Goal: Task Accomplishment & Management: Manage account settings

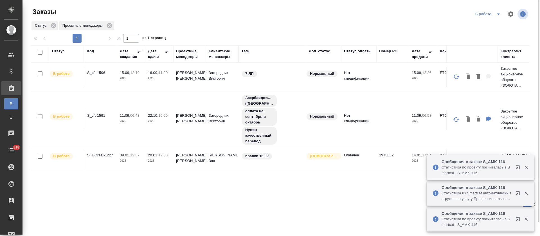
click at [495, 14] on icon "split button" at bounding box center [498, 14] width 7 height 7
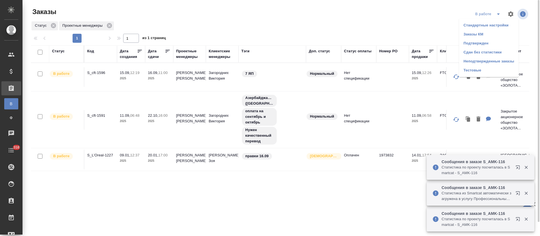
click at [483, 44] on li "Подтвержден" at bounding box center [489, 43] width 60 height 9
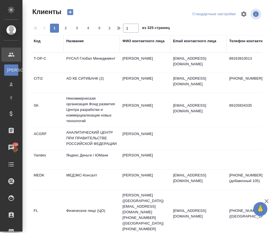
select select "RU"
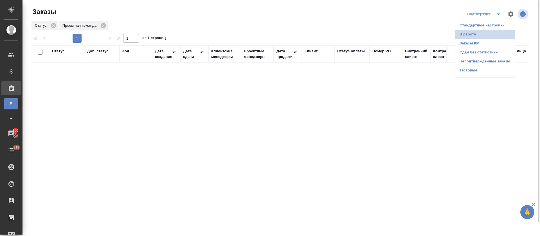
click at [496, 36] on li "В работе" at bounding box center [485, 34] width 60 height 9
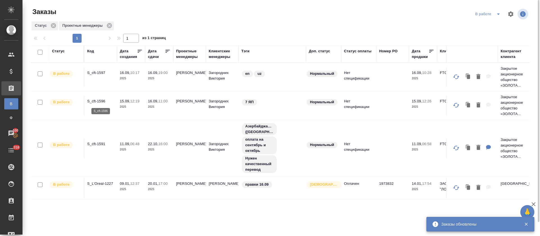
click at [100, 101] on p "S_cft-1596" at bounding box center [100, 101] width 27 height 6
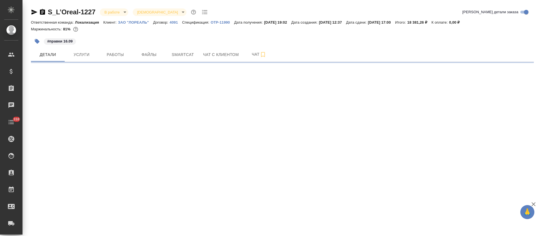
select select "RU"
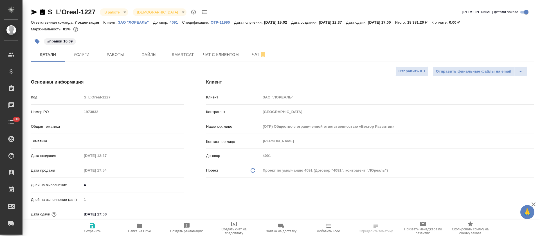
type textarea "x"
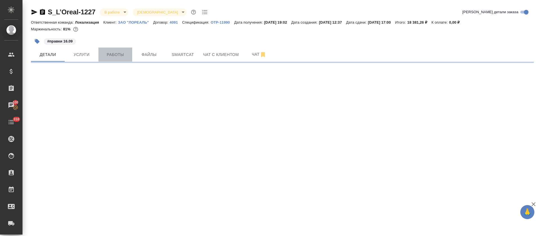
click at [128, 58] on button "Работы" at bounding box center [115, 55] width 34 height 14
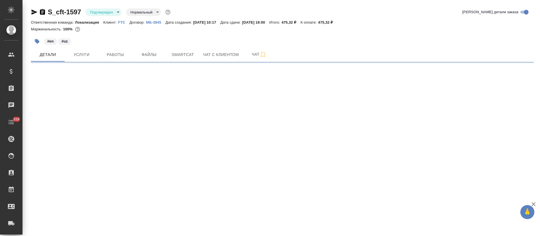
select select "RU"
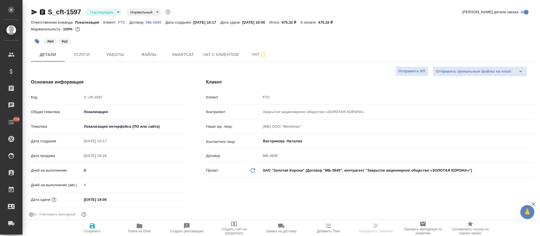
type textarea "x"
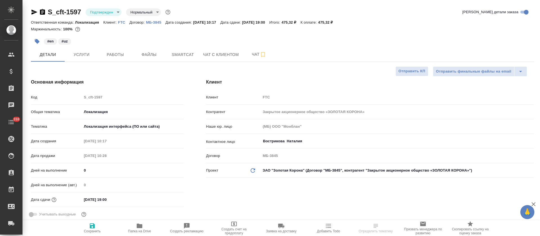
type textarea "x"
click at [111, 15] on body "🙏 .cls-1 fill:#fff; AWATERA Tretyakova Olga Клиенты Спецификации Заказы Чаты 31…" at bounding box center [270, 118] width 540 height 236
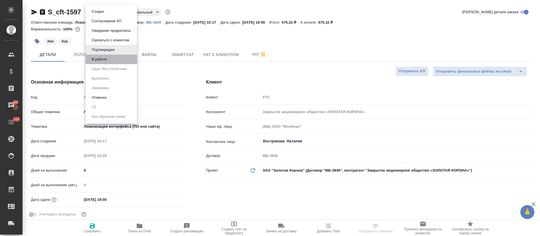
click at [131, 60] on li "В работе" at bounding box center [110, 60] width 51 height 10
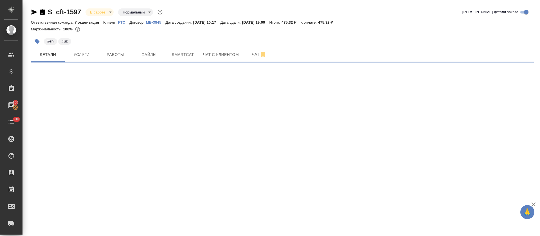
select select "RU"
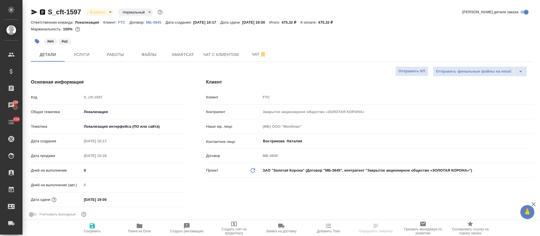
type textarea "x"
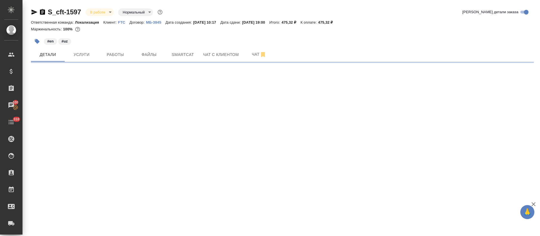
select select "RU"
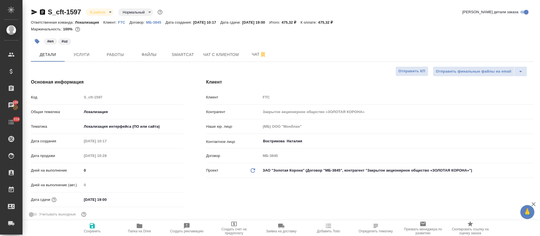
type textarea "x"
click at [83, 46] on div "#en #uz" at bounding box center [198, 41] width 335 height 12
click at [86, 54] on span "Услуги" at bounding box center [81, 54] width 27 height 7
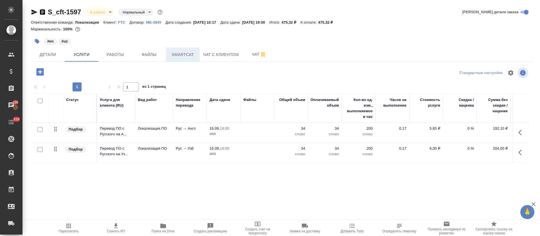
click at [173, 60] on button "Smartcat" at bounding box center [183, 55] width 34 height 14
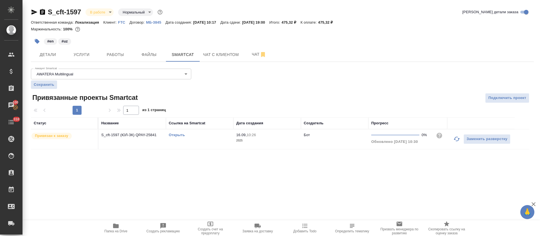
click at [181, 135] on link "Открыть" at bounding box center [177, 135] width 16 height 4
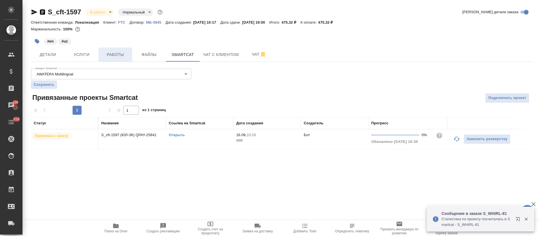
click at [116, 57] on span "Работы" at bounding box center [115, 54] width 27 height 7
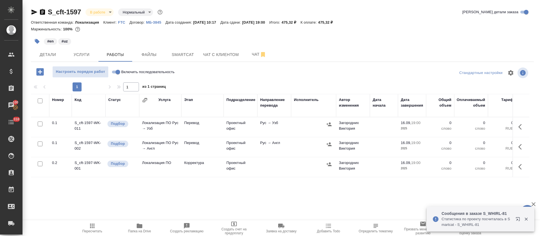
click at [116, 72] on input "Включить последовательность" at bounding box center [118, 72] width 20 height 7
checkbox input "true"
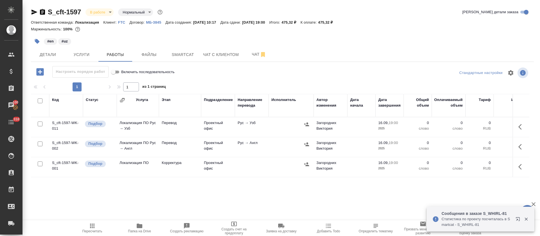
click at [524, 166] on icon "button" at bounding box center [521, 166] width 7 height 7
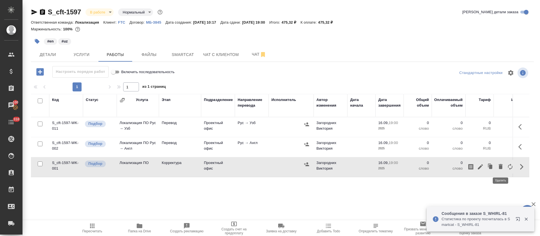
click at [501, 168] on icon "button" at bounding box center [501, 166] width 4 height 5
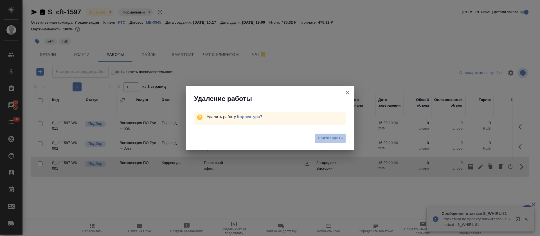
drag, startPoint x: 316, startPoint y: 140, endPoint x: 94, endPoint y: 124, distance: 222.5
click at [316, 140] on button "Подтвердить" at bounding box center [330, 138] width 31 height 10
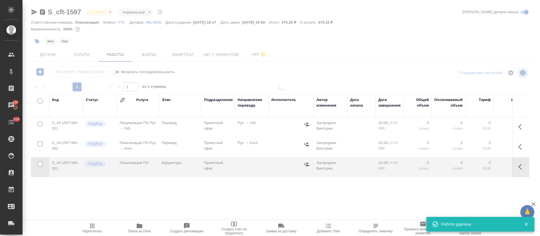
click at [40, 101] on input "checkbox" at bounding box center [40, 100] width 5 height 5
checkbox input "true"
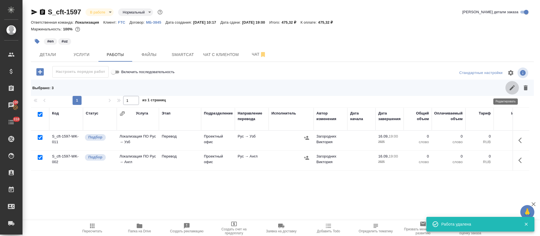
click at [509, 88] on icon "button" at bounding box center [512, 87] width 7 height 7
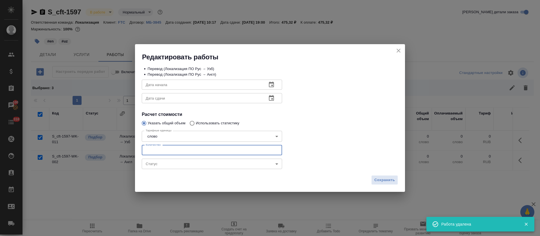
click at [153, 148] on input "number" at bounding box center [212, 150] width 140 height 10
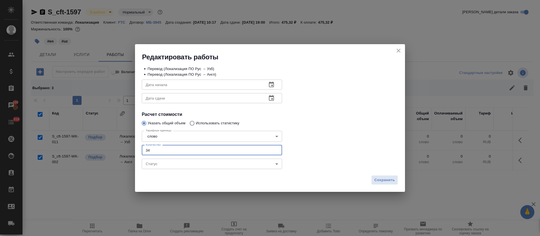
type input "34"
click at [274, 85] on icon "button" at bounding box center [271, 84] width 7 height 7
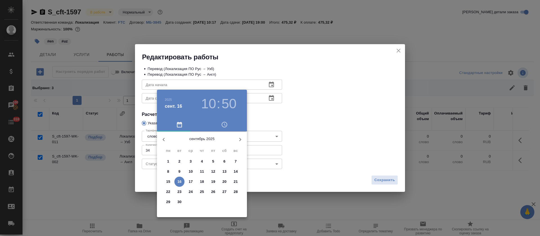
click at [180, 184] on p "16" at bounding box center [179, 182] width 4 height 6
type input "16.09.2025 10:50"
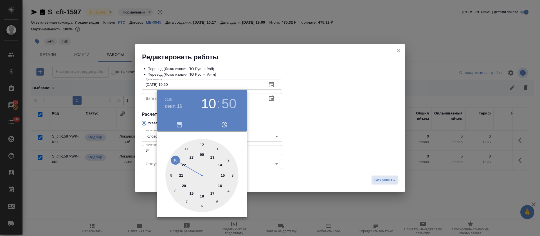
click at [267, 130] on div at bounding box center [270, 118] width 540 height 236
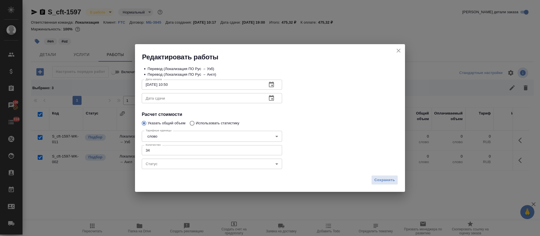
click at [272, 99] on icon "button" at bounding box center [271, 98] width 5 height 6
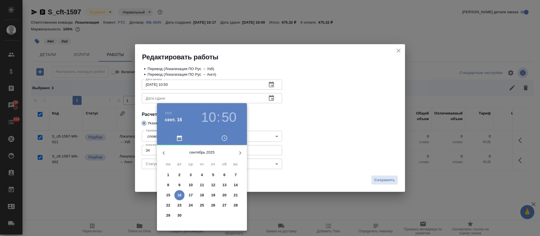
click at [181, 193] on p "16" at bounding box center [179, 195] width 4 height 6
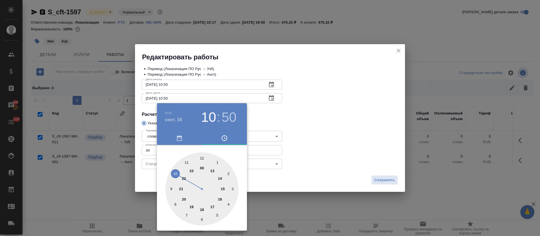
click at [220, 199] on div at bounding box center [201, 188] width 73 height 73
click at [201, 157] on div at bounding box center [201, 188] width 73 height 73
type input "16.09.2025 16:00"
click at [312, 141] on div at bounding box center [270, 118] width 540 height 236
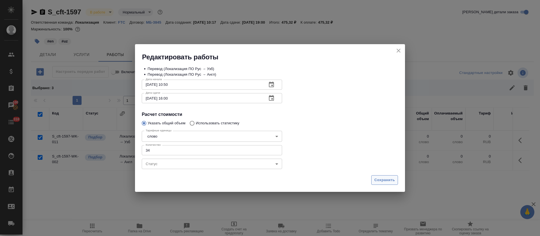
click at [380, 177] on span "Сохранить" at bounding box center [384, 180] width 21 height 6
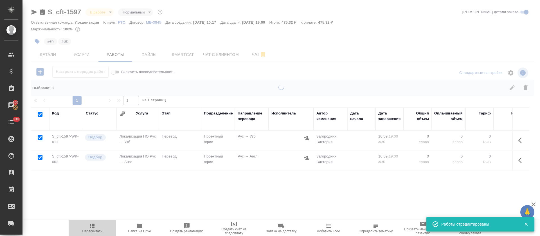
click at [92, 226] on icon "button" at bounding box center [92, 226] width 4 height 4
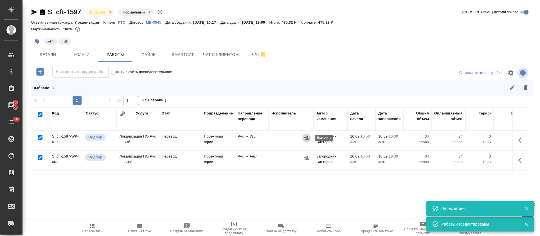
click at [307, 138] on icon "button" at bounding box center [306, 138] width 5 height 4
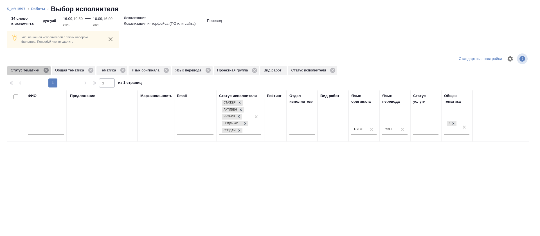
click at [47, 70] on icon at bounding box center [45, 70] width 5 height 5
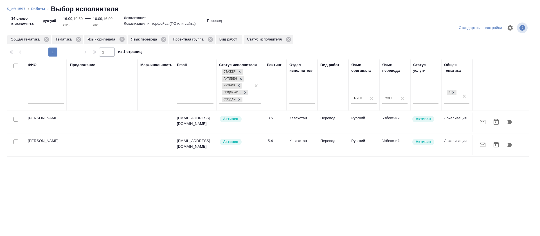
click at [476, 122] on button "button" at bounding box center [482, 121] width 13 height 13
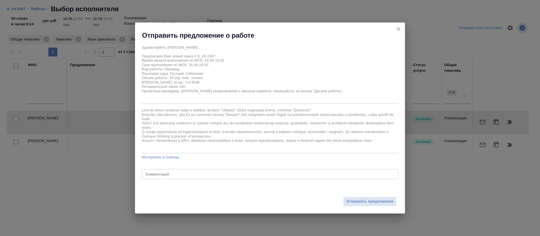
click at [265, 175] on textarea at bounding box center [270, 174] width 249 height 4
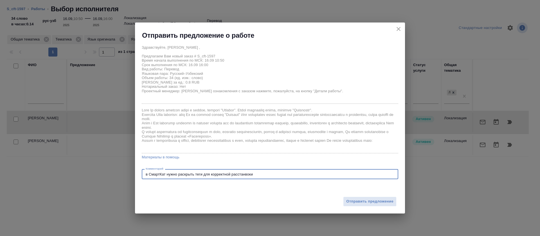
drag, startPoint x: 243, startPoint y: 179, endPoint x: 234, endPoint y: 174, distance: 10.3
click at [234, 174] on textarea "в СмартКат нужно раскрыть теги для корректной расстанвоки" at bounding box center [270, 174] width 249 height 4
type textarea "в СмартКат нужно раскрыть теги для корректной расстановки"
click at [359, 200] on span "Отправить предложение" at bounding box center [369, 201] width 47 height 6
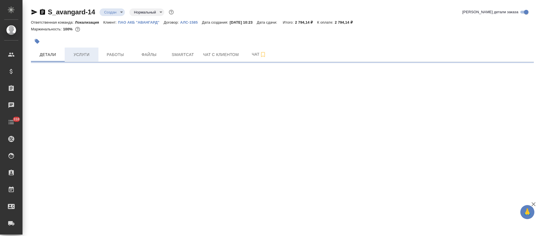
select select "RU"
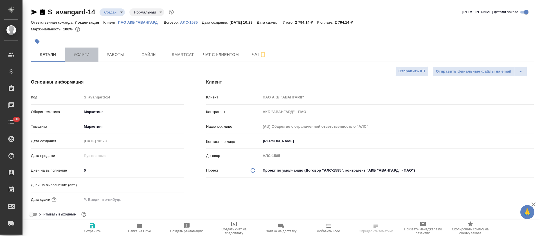
type textarea "x"
click at [91, 57] on span "Услуги" at bounding box center [81, 54] width 27 height 7
type textarea "x"
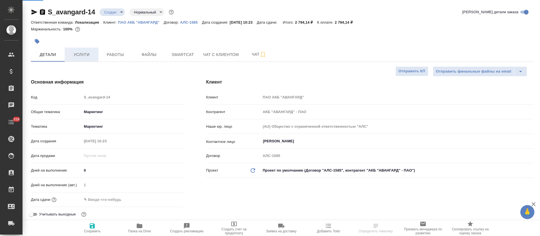
type textarea "x"
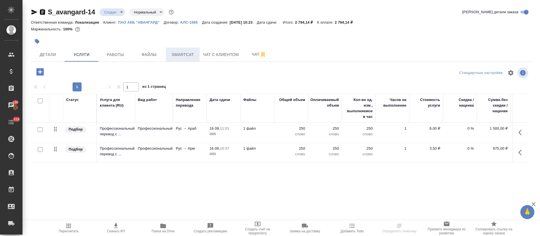
click at [180, 58] on span "Smartcat" at bounding box center [182, 54] width 27 height 7
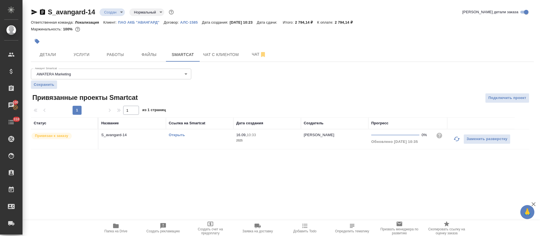
click at [180, 136] on link "Открыть" at bounding box center [177, 135] width 16 height 4
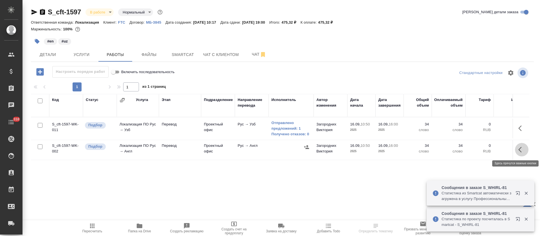
click at [521, 154] on button "button" at bounding box center [521, 149] width 13 height 13
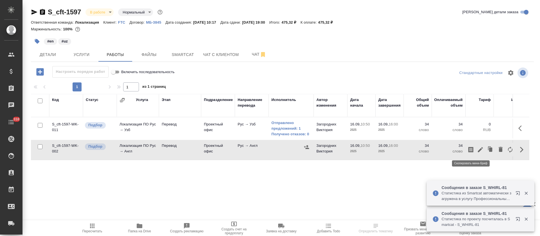
click at [472, 149] on icon "button" at bounding box center [470, 150] width 5 height 6
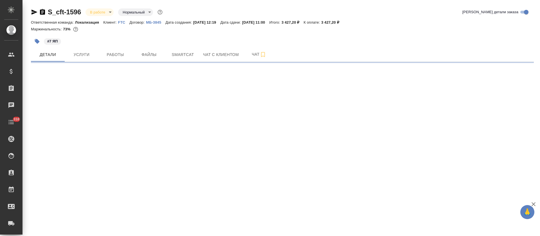
select select "RU"
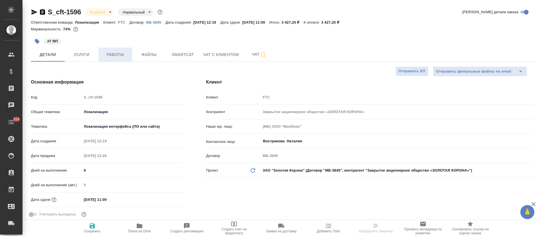
type textarea "x"
click at [128, 60] on button "Работы" at bounding box center [115, 55] width 34 height 14
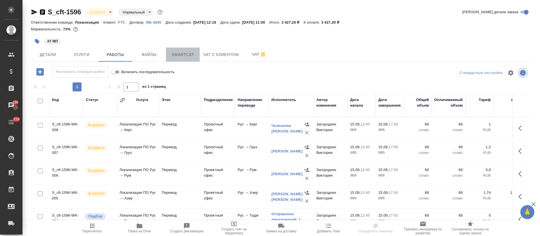
click at [191, 49] on button "Smartcat" at bounding box center [183, 55] width 34 height 14
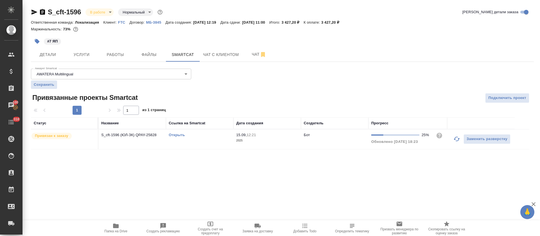
click at [174, 135] on link "Открыть" at bounding box center [177, 135] width 16 height 4
click at [97, 61] on button "Услуги" at bounding box center [82, 55] width 34 height 14
click at [104, 58] on span "Работы" at bounding box center [115, 54] width 27 height 7
